Goal: Navigation & Orientation: Find specific page/section

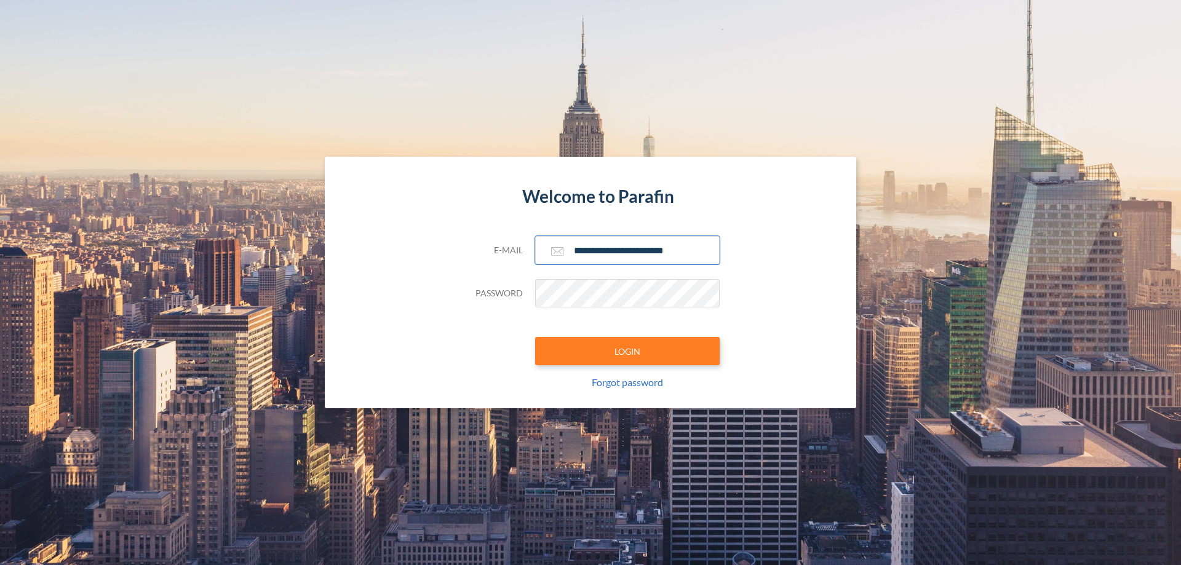
type input "**********"
click at [627, 351] on button "LOGIN" at bounding box center [627, 351] width 184 height 28
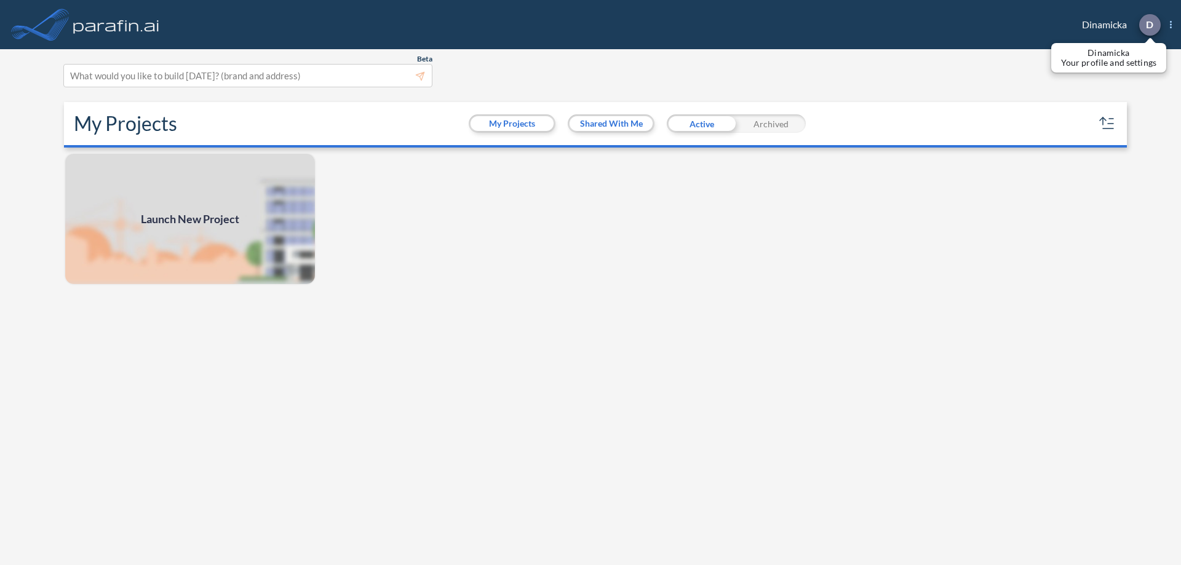
click at [1149, 25] on p "D" at bounding box center [1149, 24] width 7 height 11
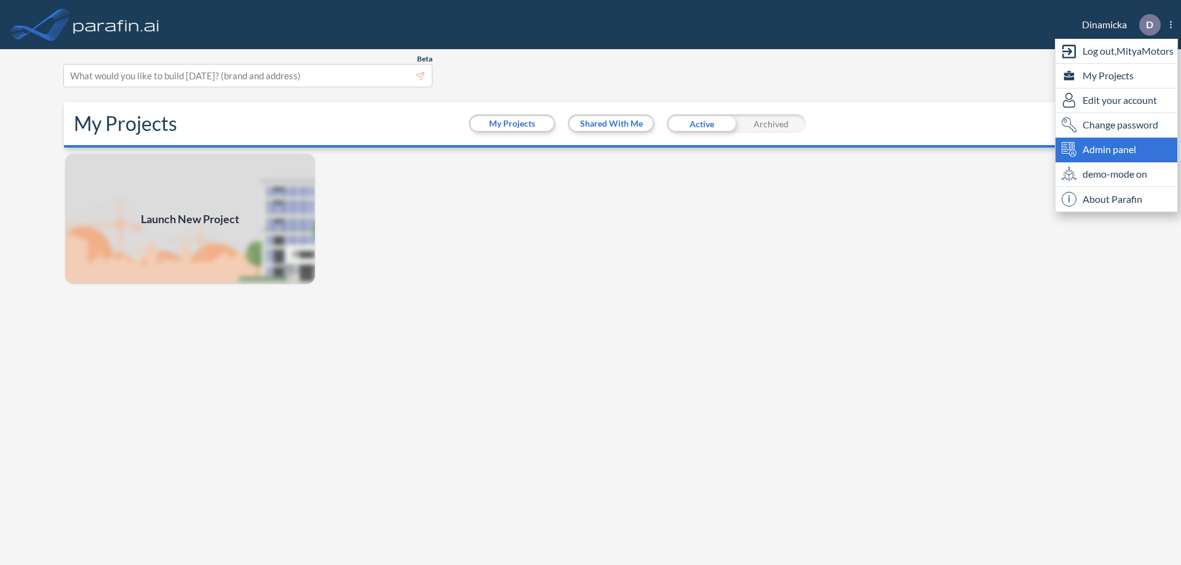
click at [1116, 149] on span "Admin panel" at bounding box center [1109, 149] width 54 height 15
